Goal: Check status: Check status

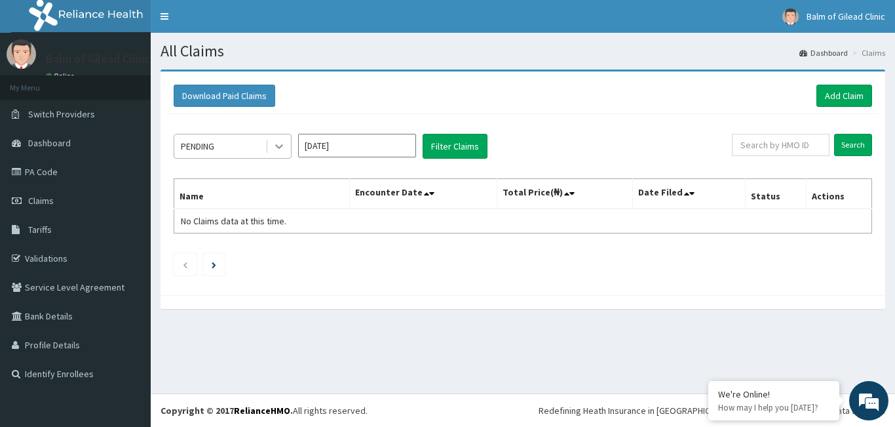
click at [284, 149] on icon at bounding box center [279, 146] width 13 height 13
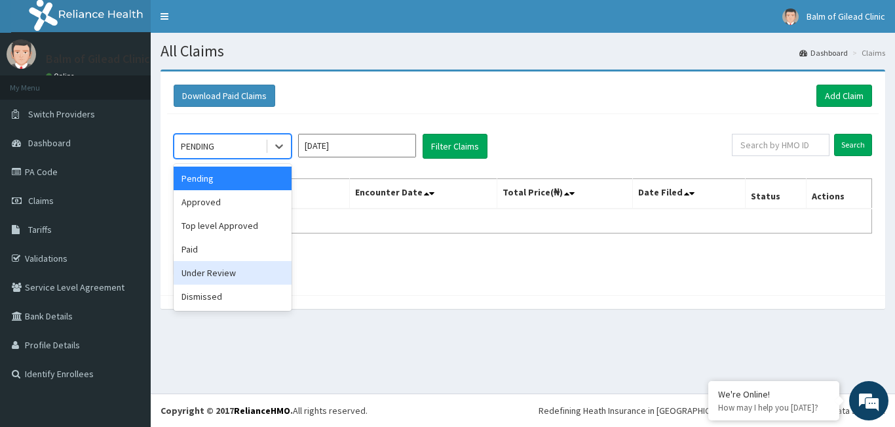
click at [217, 273] on div "Under Review" at bounding box center [233, 273] width 118 height 24
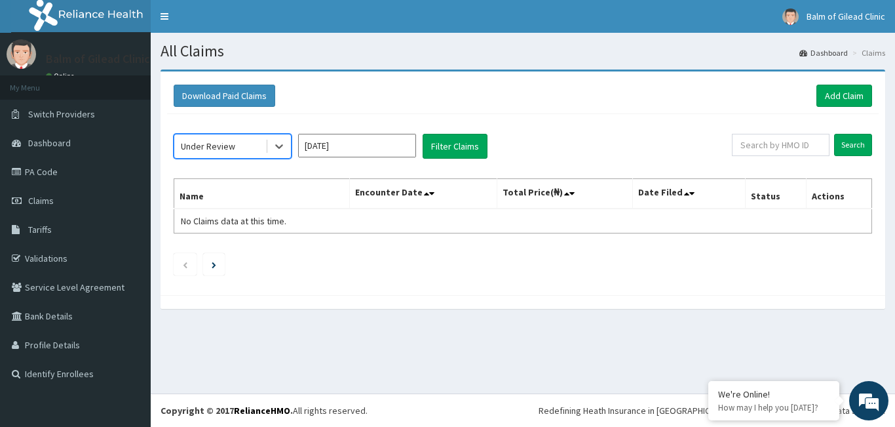
click at [369, 146] on input "[DATE]" at bounding box center [357, 146] width 118 height 24
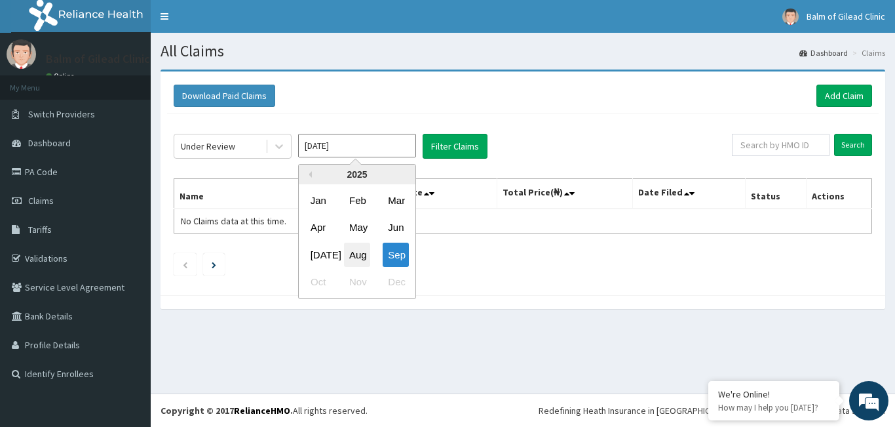
click at [361, 254] on div "Aug" at bounding box center [357, 255] width 26 height 24
type input "Aug 2025"
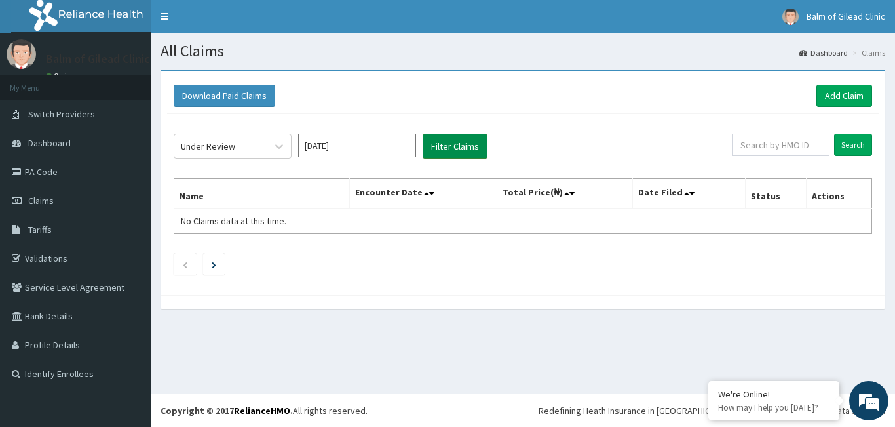
click at [444, 148] on button "Filter Claims" at bounding box center [455, 146] width 65 height 25
